Goal: Check status: Check status

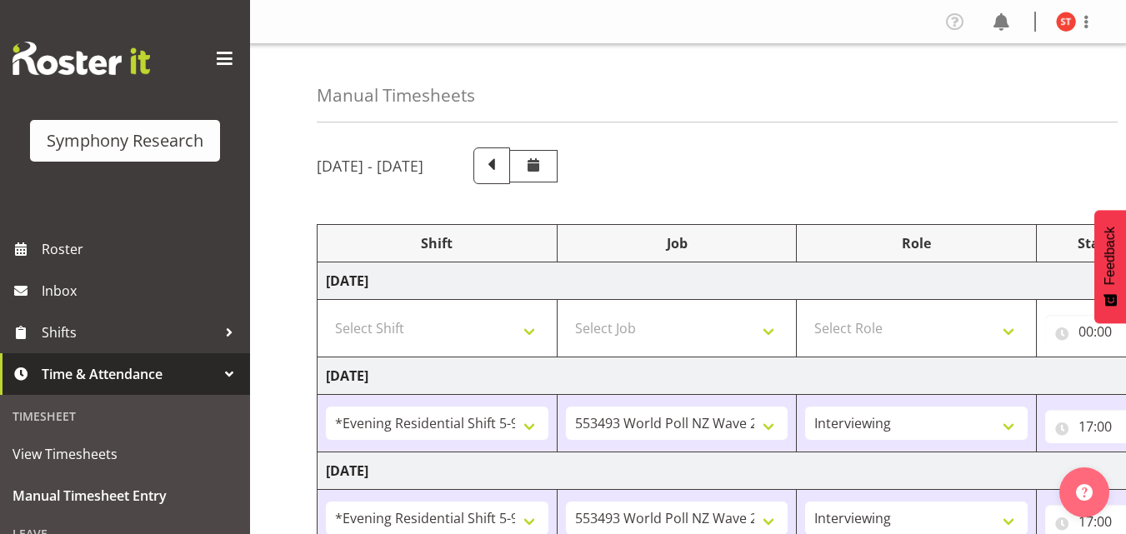
select select "48116"
select select "10527"
select select "47"
select select "48116"
select select "10527"
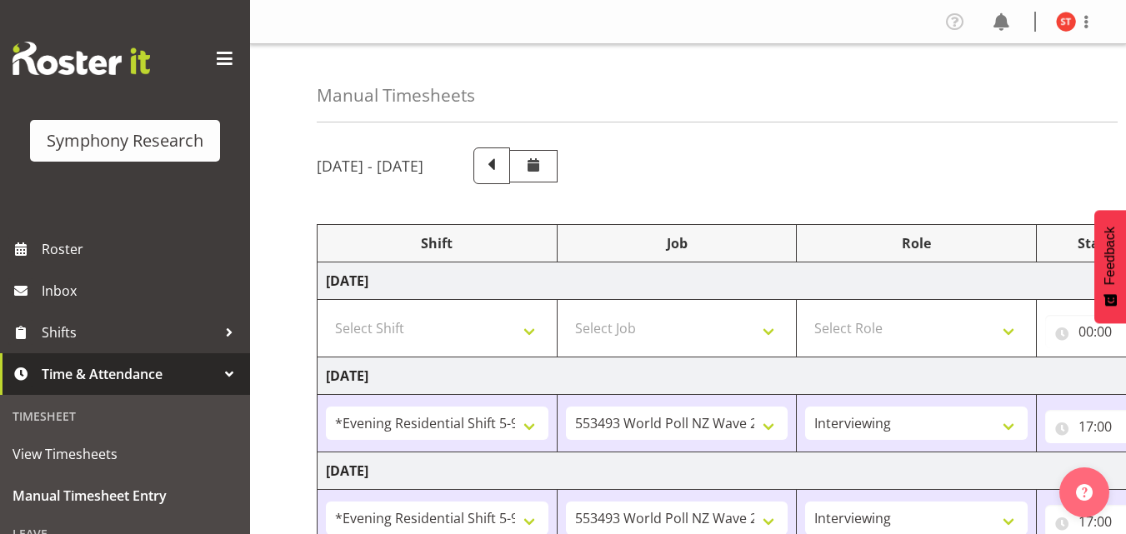
select select "47"
select select "48116"
select select "10527"
select select "47"
select select "48116"
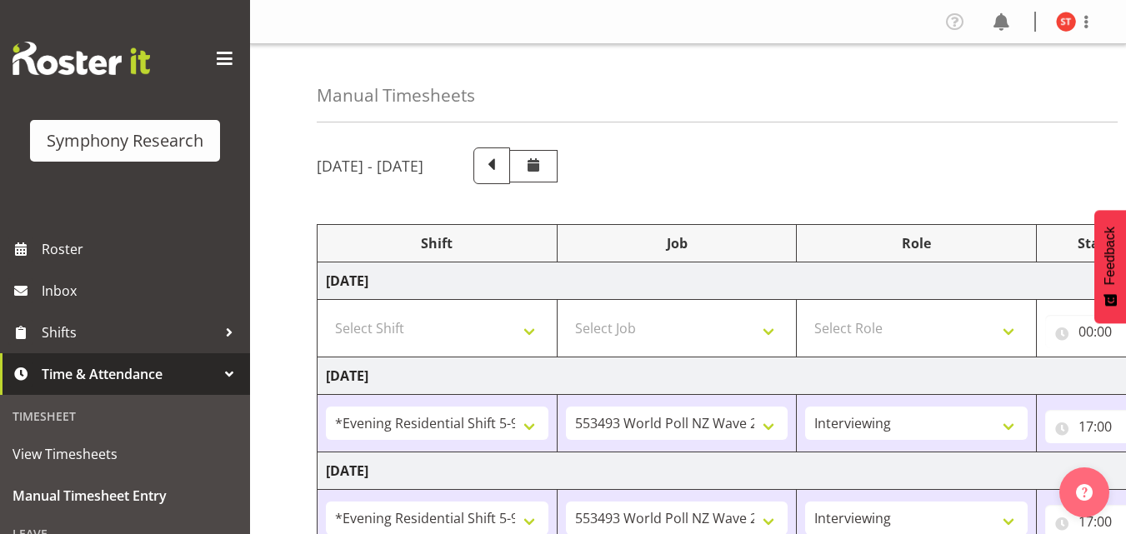
select select "10527"
select select "47"
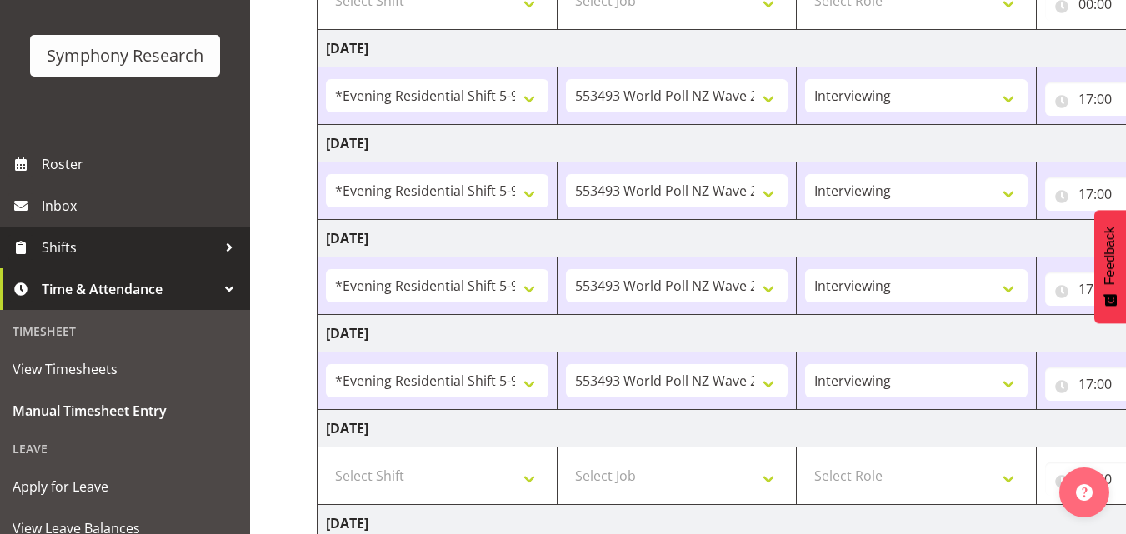
scroll to position [167, 0]
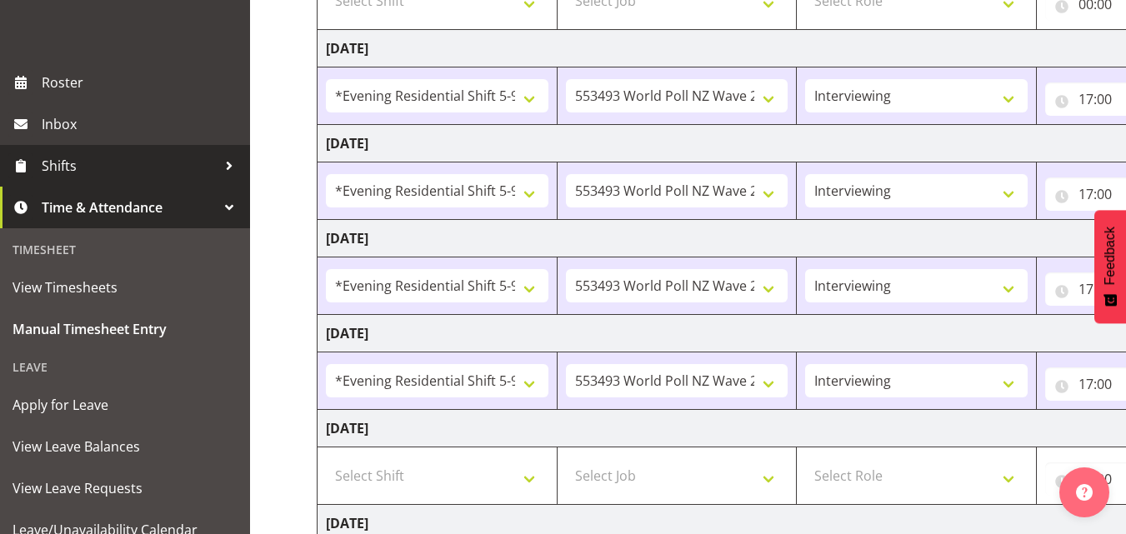
click at [126, 173] on span "Shifts" at bounding box center [129, 165] width 175 height 25
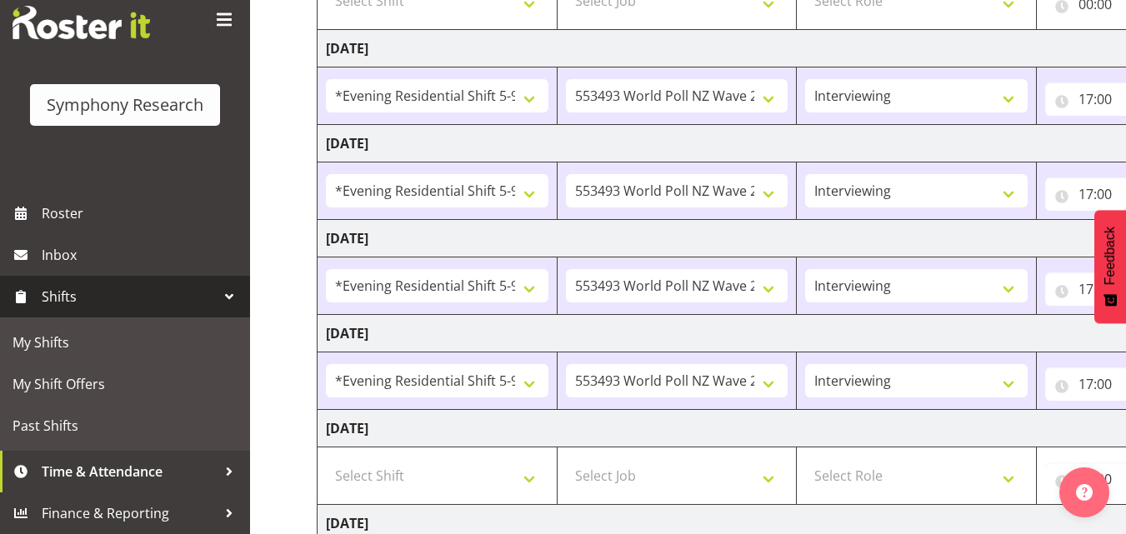
scroll to position [36, 0]
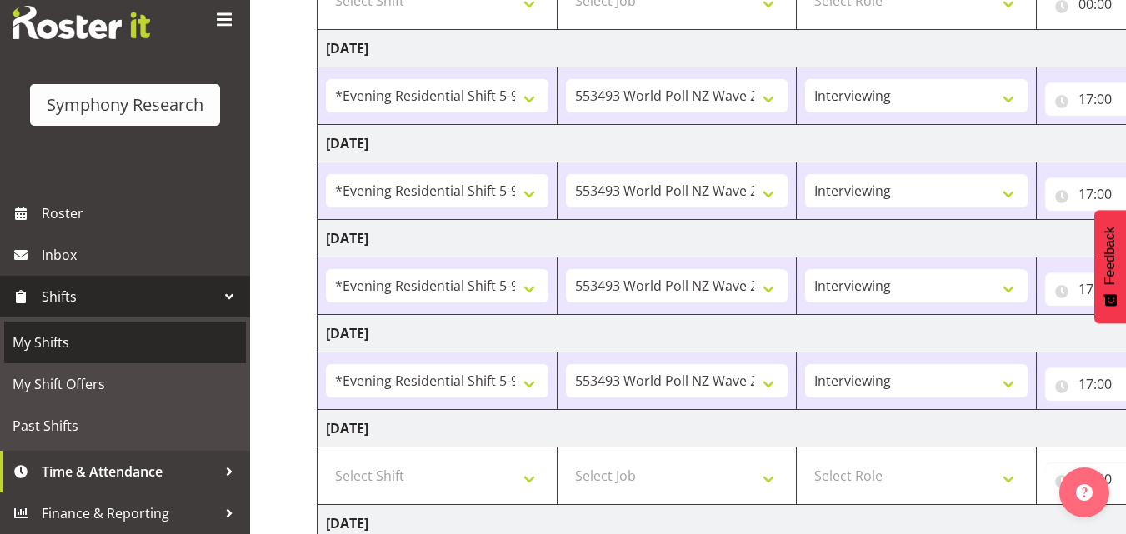
click at [103, 329] on link "My Shifts" at bounding box center [125, 343] width 242 height 42
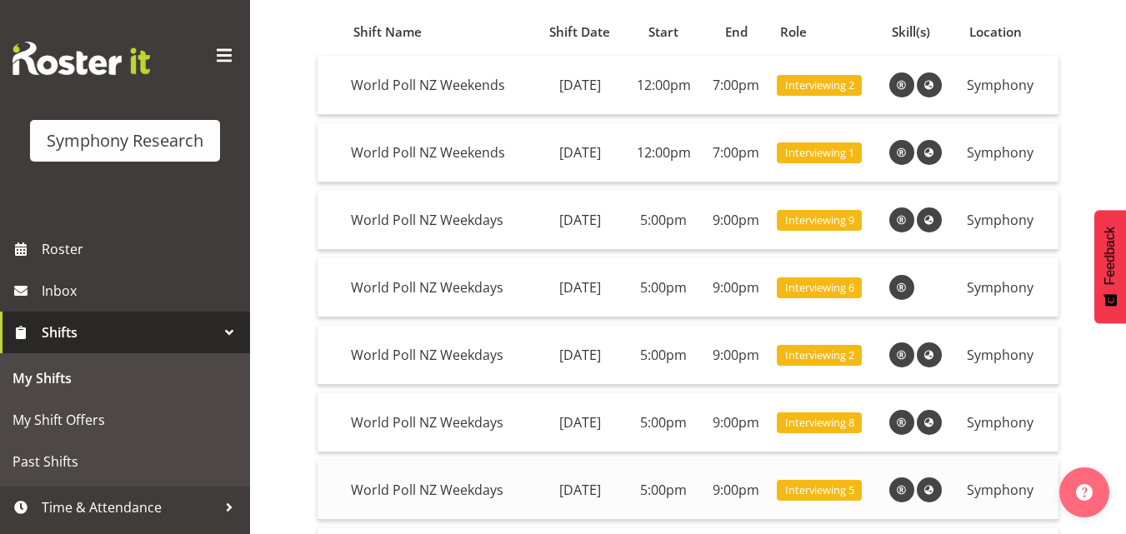
scroll to position [160, 0]
